Goal: Go to known website: Access a specific website the user already knows

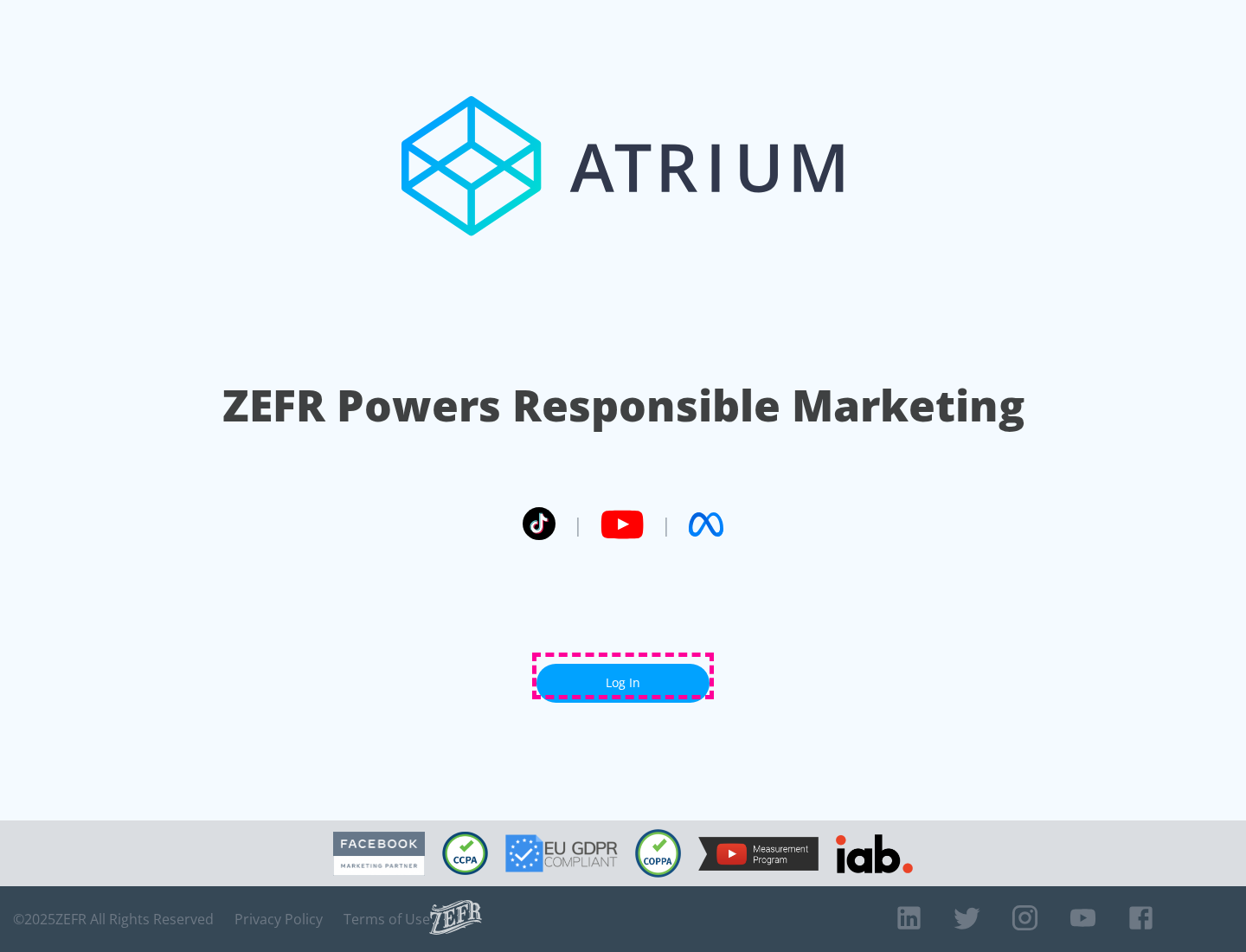
click at [623, 677] on link "Log In" at bounding box center [623, 684] width 173 height 39
